Goal: Information Seeking & Learning: Find specific page/section

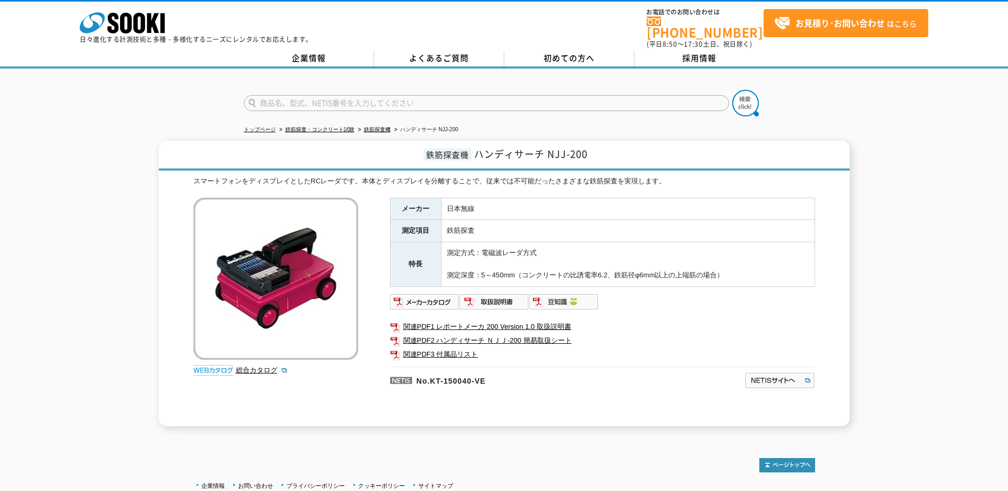
click at [538, 96] on input "text" at bounding box center [486, 103] width 485 height 16
click at [733, 90] on button at bounding box center [746, 103] width 27 height 27
drag, startPoint x: 361, startPoint y: 98, endPoint x: 246, endPoint y: 104, distance: 115.5
click at [246, 104] on form "アドスパイア" at bounding box center [504, 105] width 521 height 30
type input "計測技術"
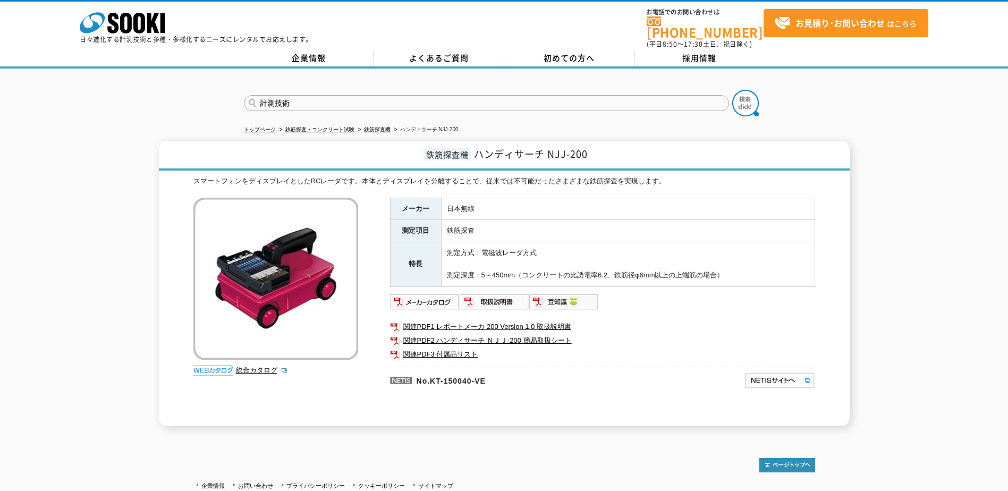
click at [733, 90] on button at bounding box center [746, 103] width 27 height 27
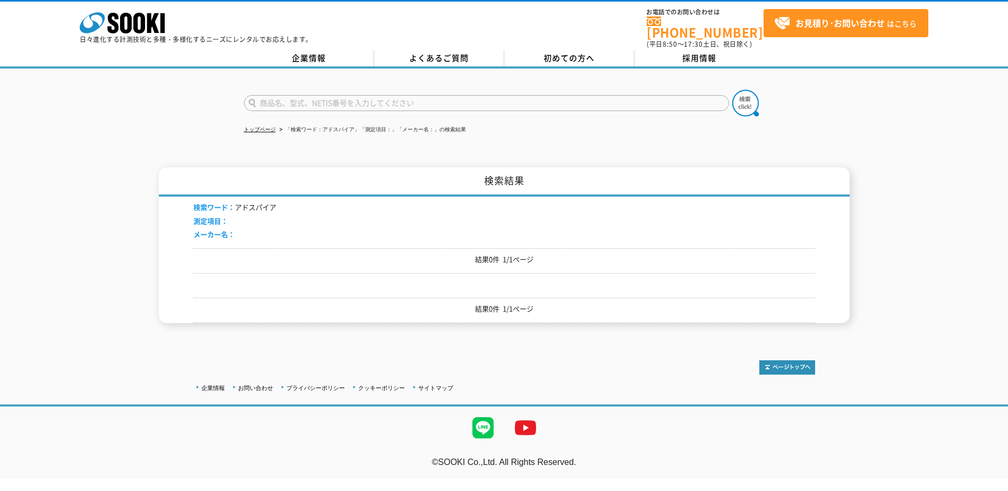
click at [305, 95] on input "text" at bounding box center [486, 103] width 485 height 16
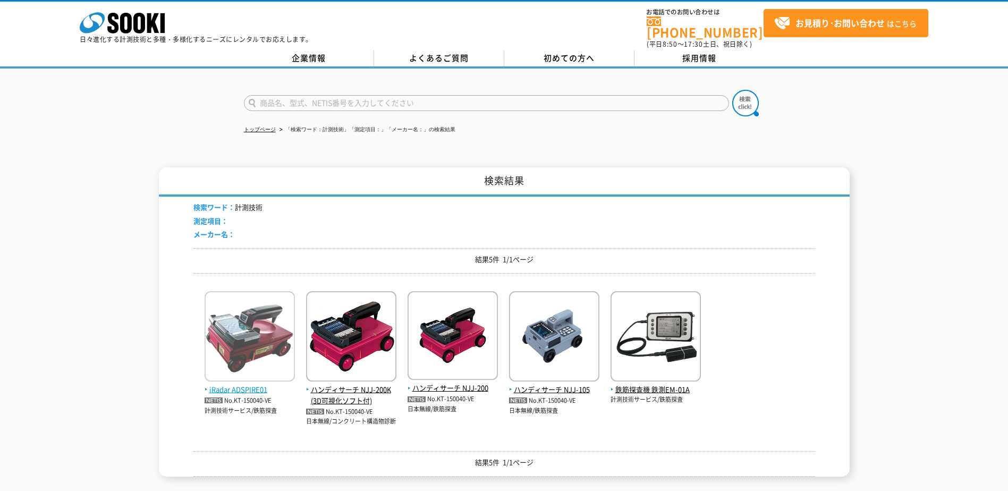
click at [246, 314] on img at bounding box center [250, 337] width 90 height 93
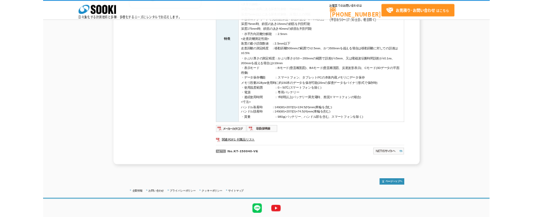
scroll to position [319, 0]
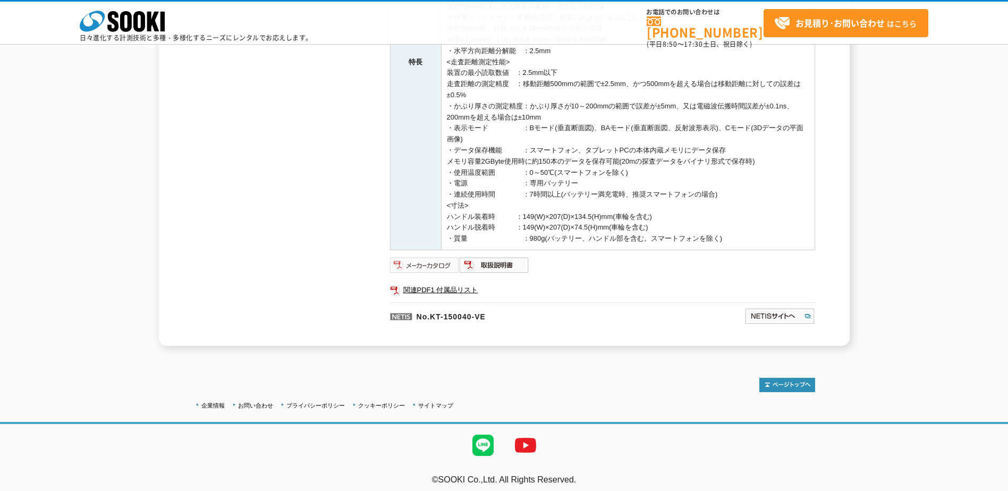
click at [421, 266] on img at bounding box center [425, 265] width 70 height 17
